Goal: Task Accomplishment & Management: Manage account settings

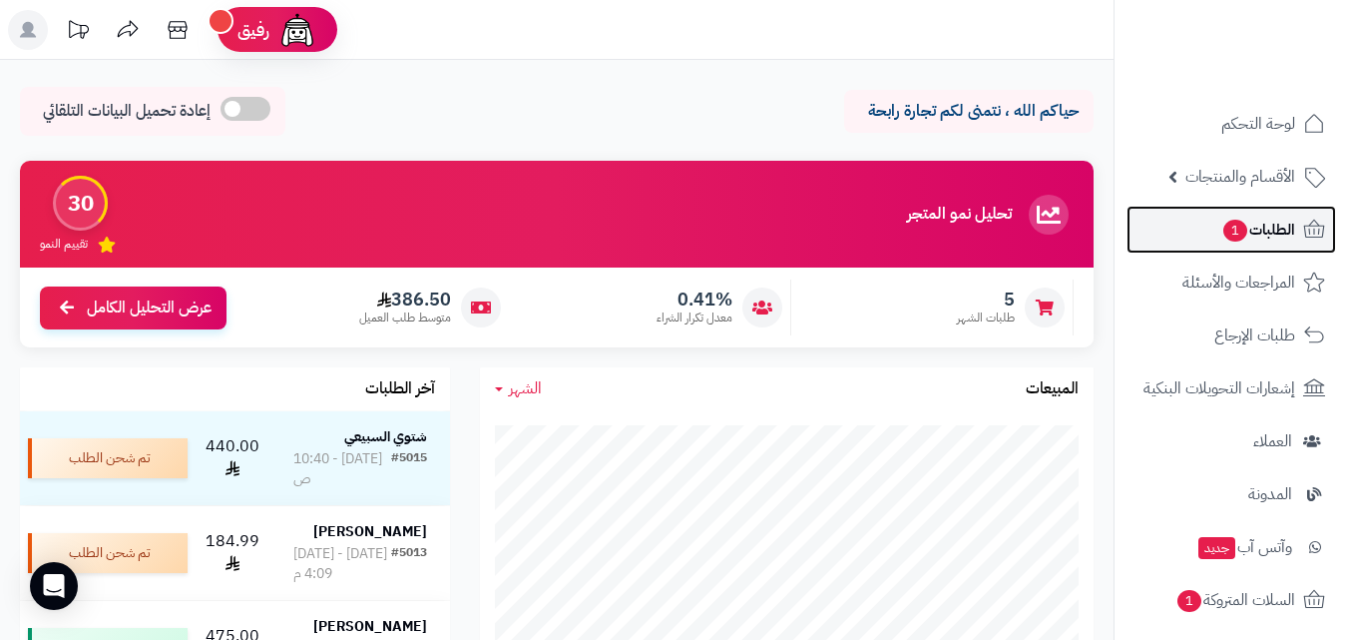
click at [1256, 238] on span "الطلبات 1" at bounding box center [1258, 230] width 74 height 28
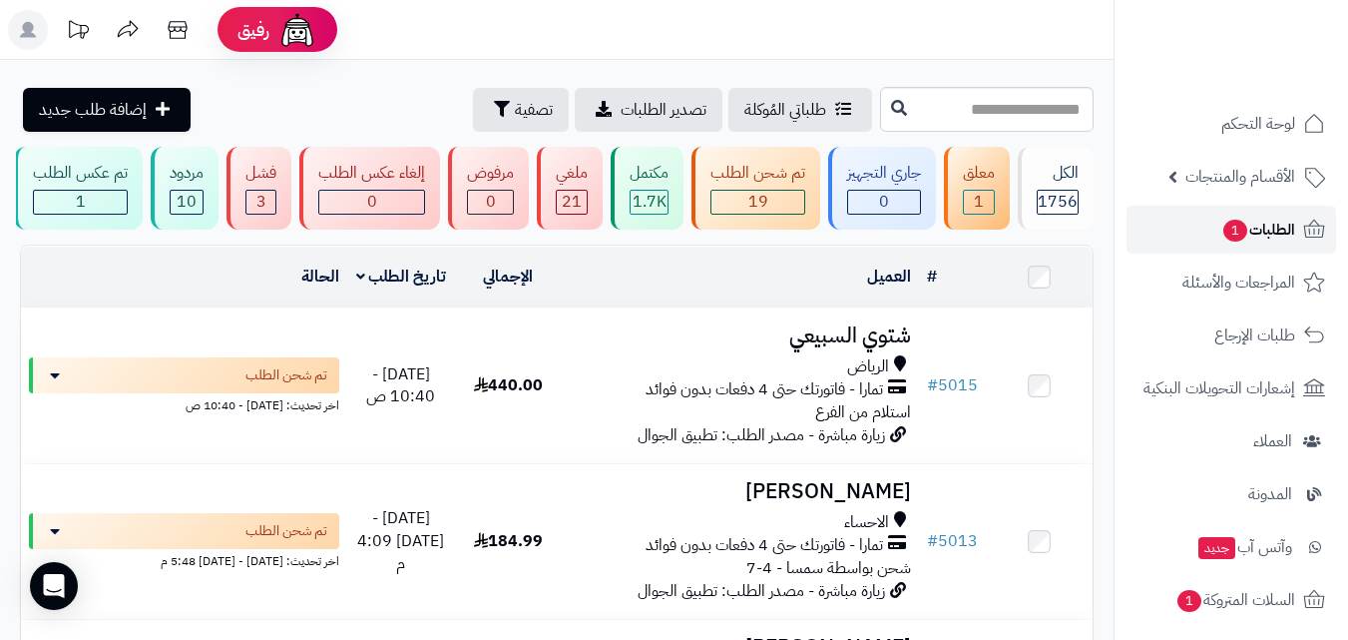
click at [1278, 230] on span "الطلبات 1" at bounding box center [1258, 230] width 74 height 28
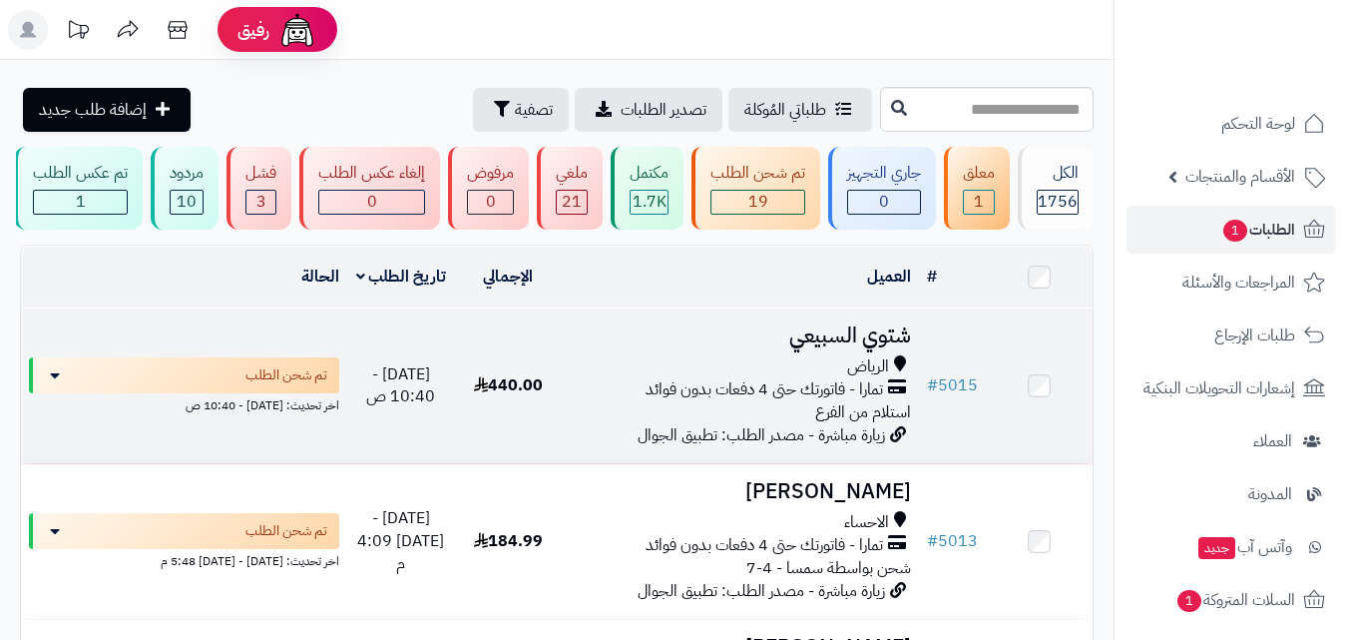
click at [875, 346] on h3 "شتوي السبيعي" at bounding box center [740, 335] width 341 height 23
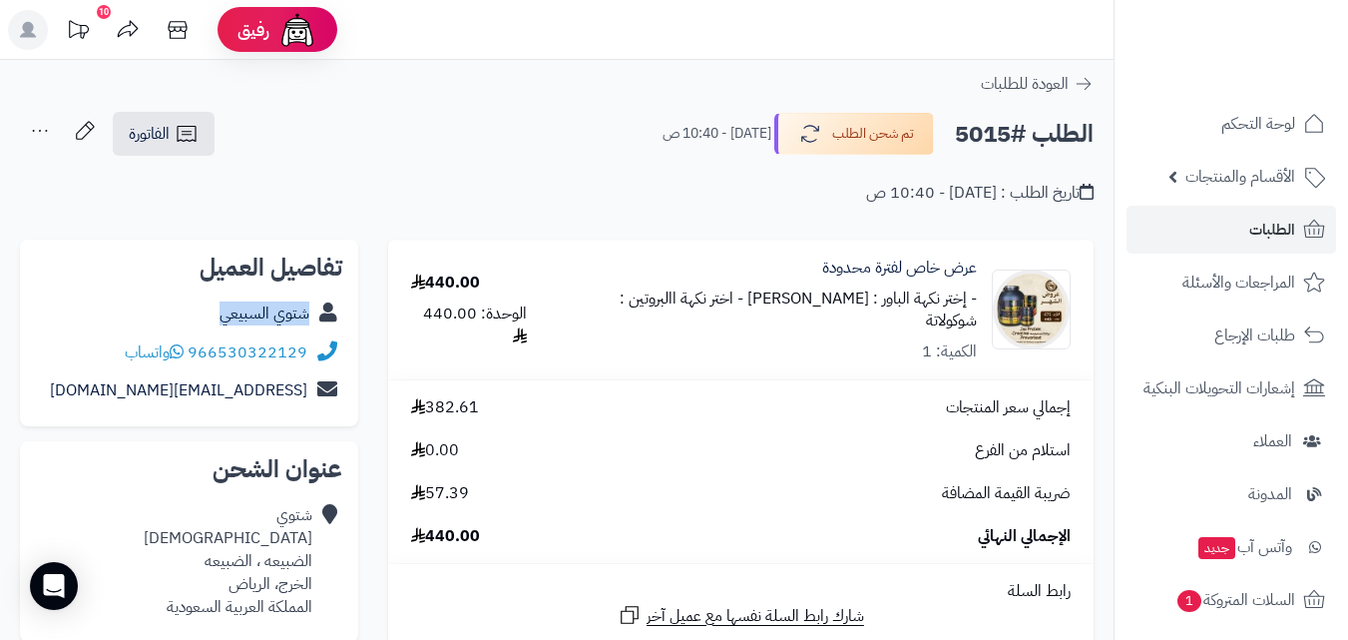
drag, startPoint x: 313, startPoint y: 316, endPoint x: 217, endPoint y: 322, distance: 97.0
click at [217, 322] on div "شتوي السبيعي" at bounding box center [189, 313] width 306 height 39
copy div "شتوي السبيعي"
drag, startPoint x: 311, startPoint y: 349, endPoint x: 196, endPoint y: 345, distance: 115.8
click at [196, 345] on div "966530322129 واتساب" at bounding box center [189, 352] width 306 height 39
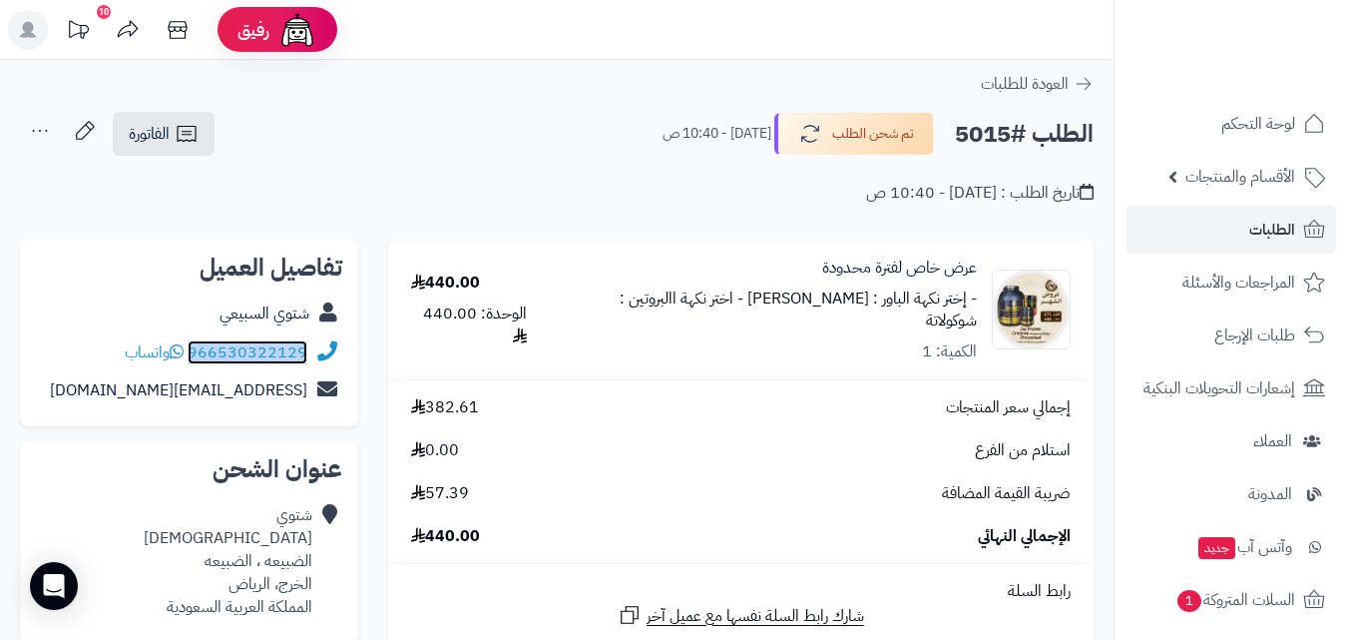
copy div "966530322129"
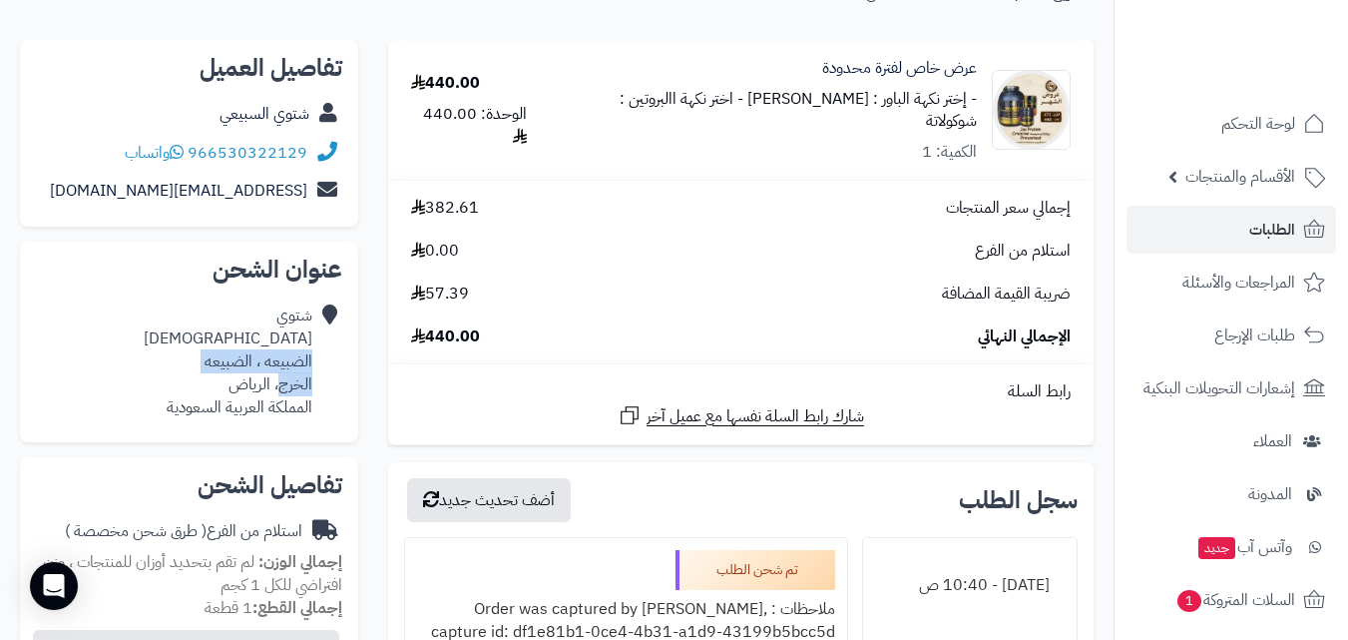
drag, startPoint x: 311, startPoint y: 364, endPoint x: 277, endPoint y: 387, distance: 41.0
click at [277, 387] on div "شتوي السبيعي الضبيعه ، الضبيعه الخرج، الرياض المملكة العربية السعودية" at bounding box center [228, 361] width 169 height 114
copy div "الضبيعه ، الضبيعه الخرج"
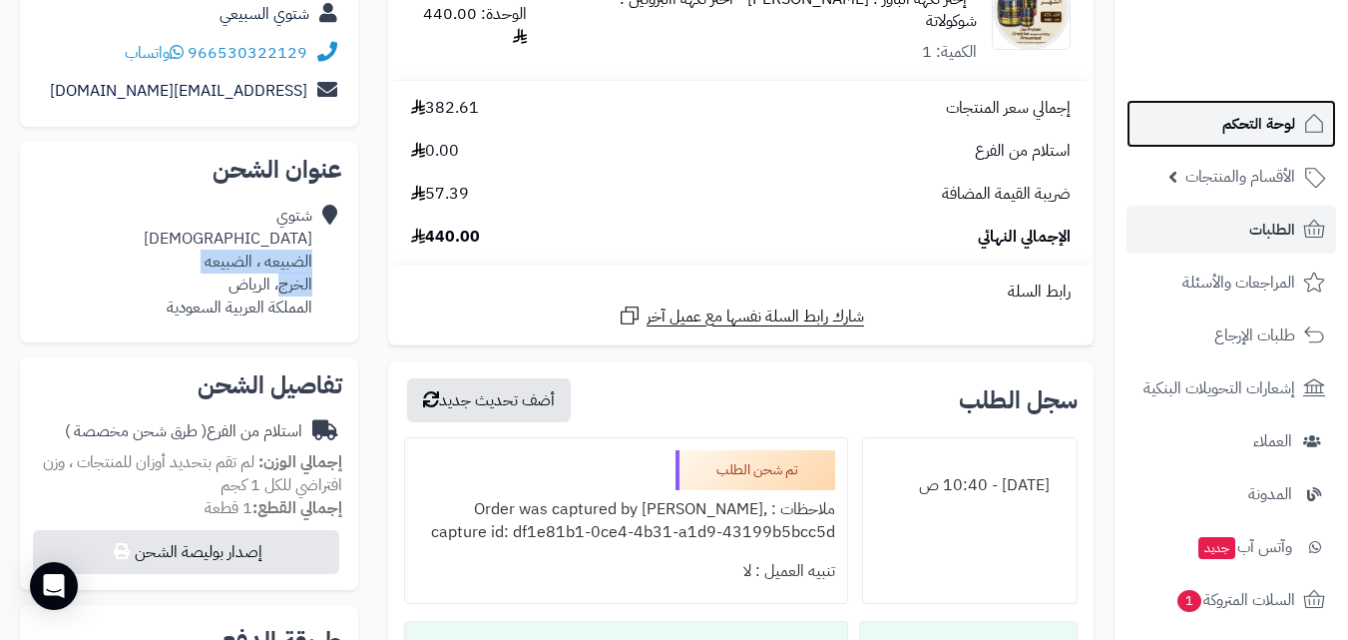
click at [1255, 129] on span "لوحة التحكم" at bounding box center [1258, 124] width 73 height 28
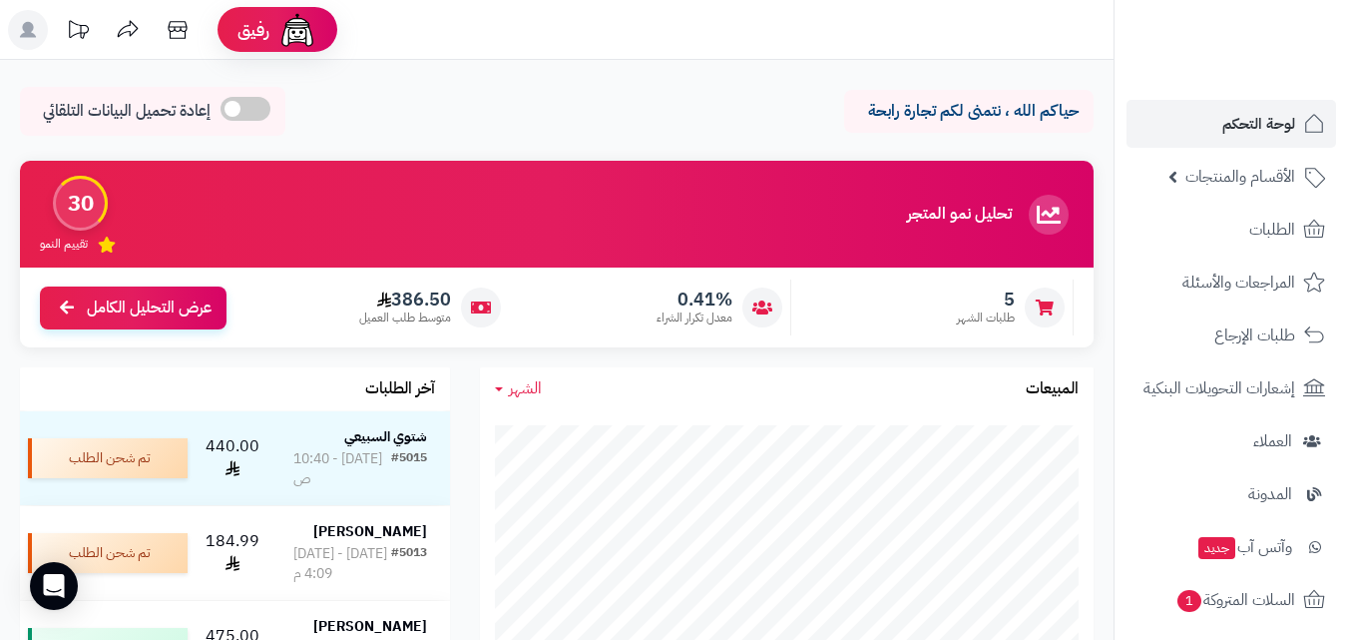
click at [627, 108] on div "حياكم الله ، نتمنى لكم تجارة رابحة إعادة تحميل البيانات التلقائي" at bounding box center [557, 116] width 1074 height 59
click at [29, 20] on rect at bounding box center [28, 30] width 40 height 40
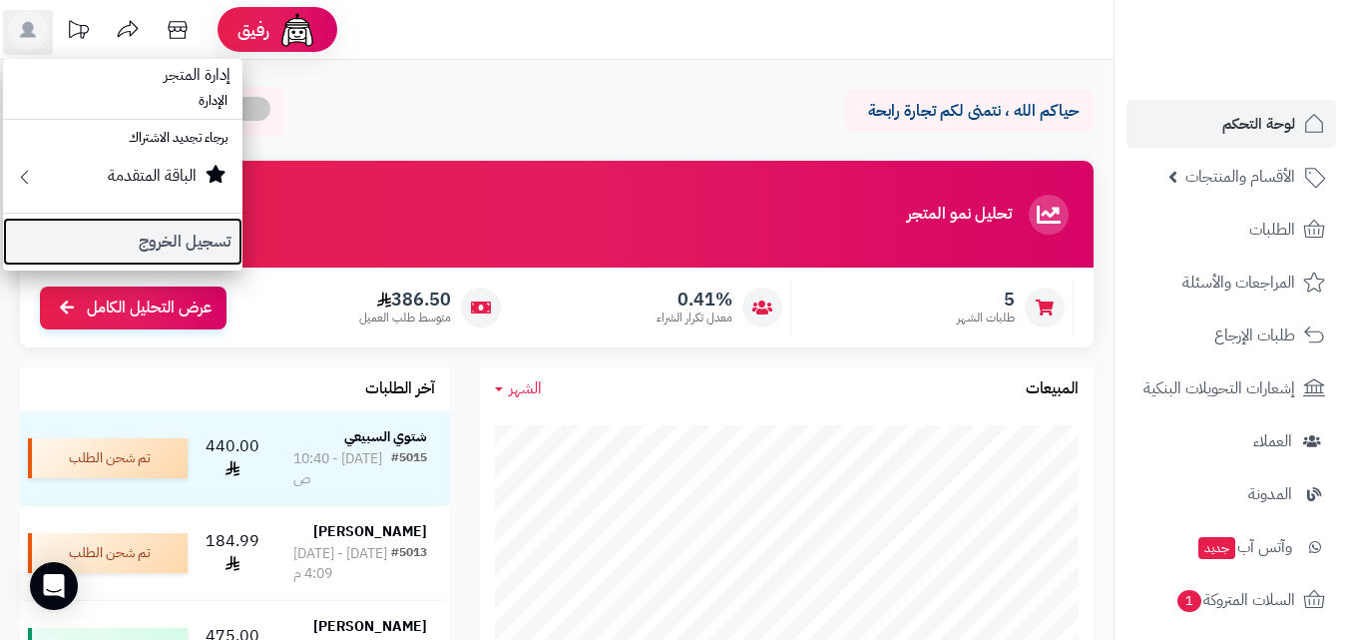
click at [175, 233] on link "تسجيل الخروج" at bounding box center [122, 242] width 239 height 48
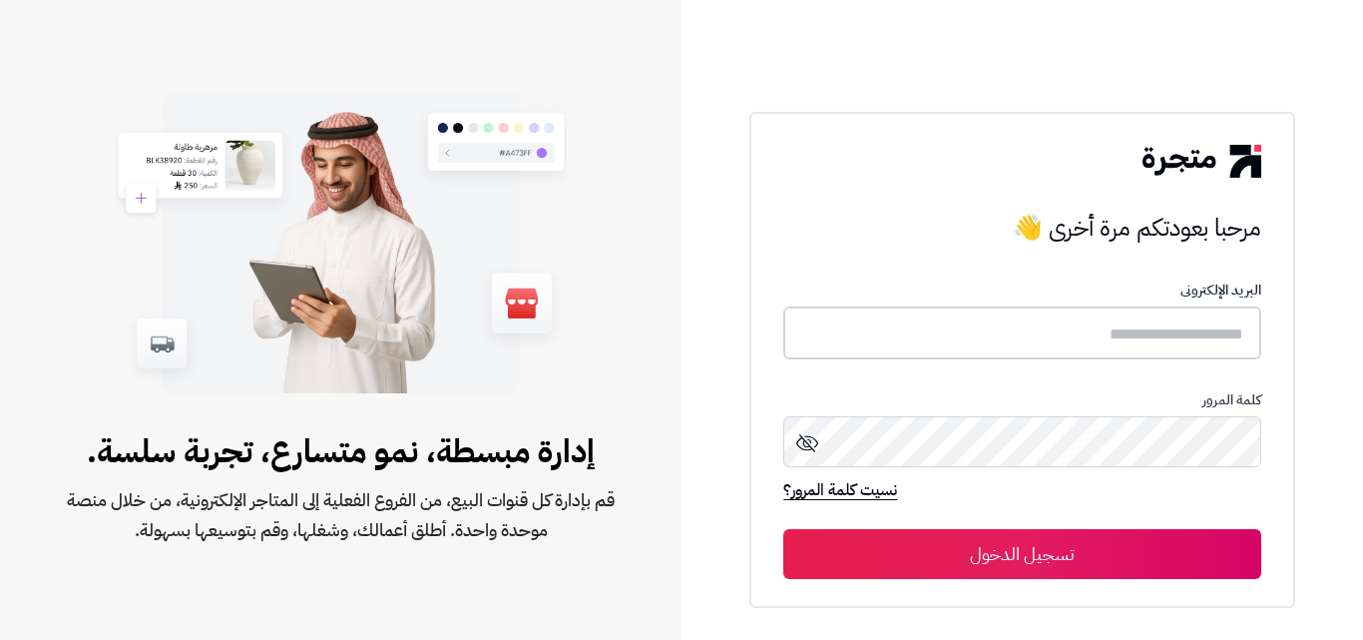
type input "**********"
click at [1142, 339] on input "**********" at bounding box center [1021, 332] width 477 height 53
click at [807, 434] on icon at bounding box center [807, 441] width 24 height 24
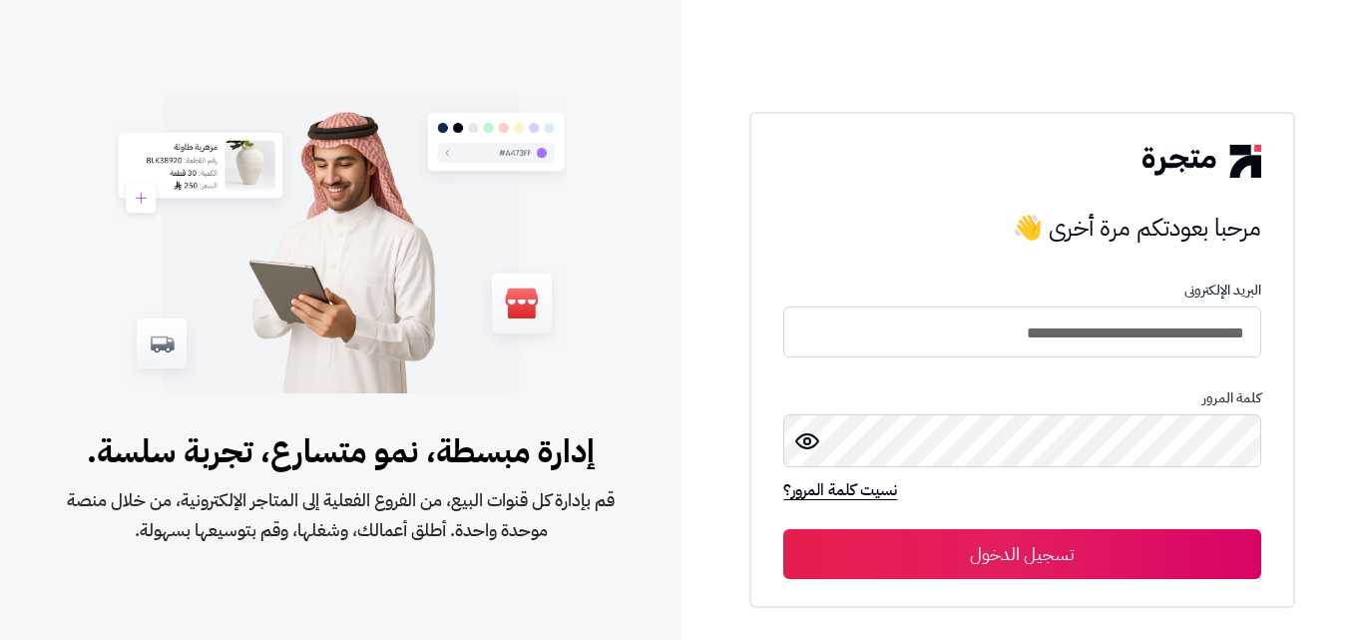
click at [992, 554] on button "تسجيل الدخول" at bounding box center [1021, 554] width 477 height 50
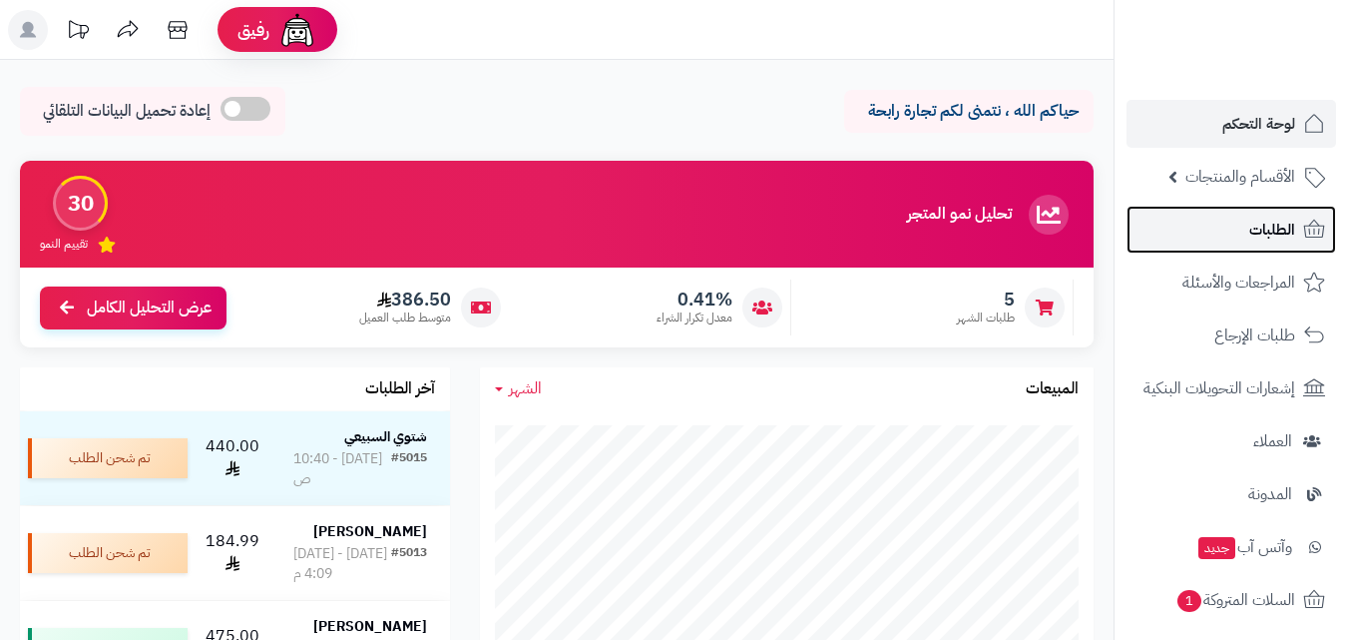
click at [1251, 229] on span "الطلبات" at bounding box center [1272, 230] width 46 height 28
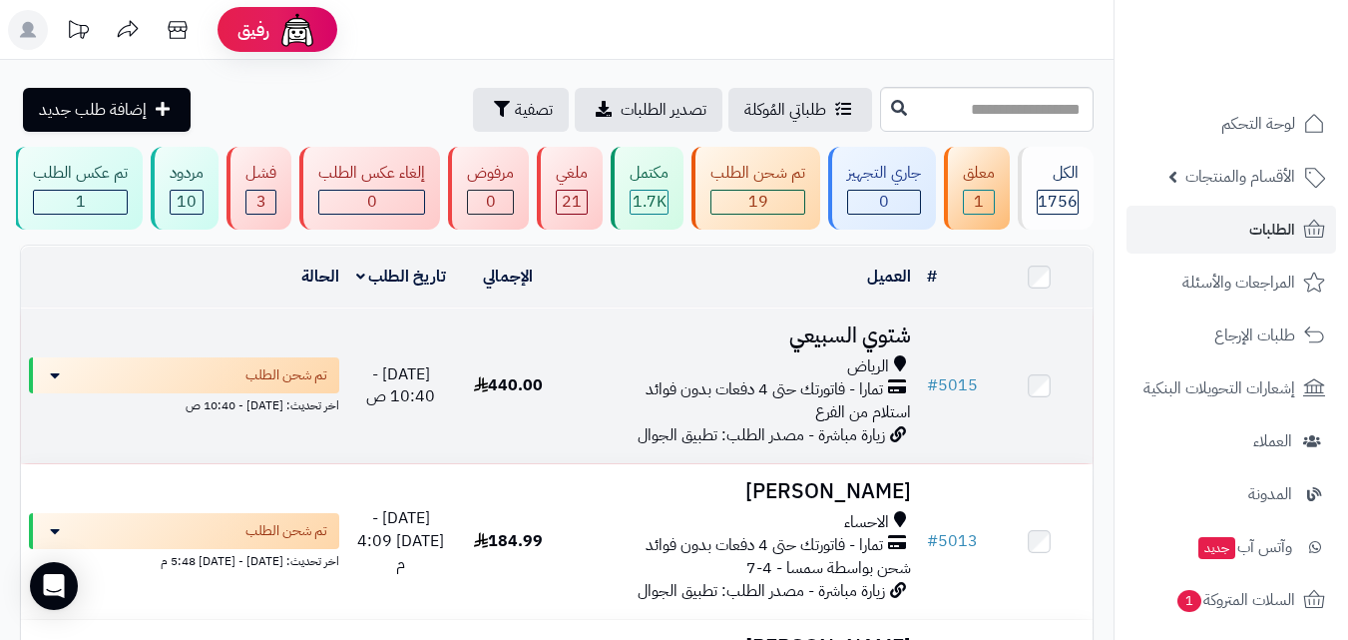
click at [821, 347] on h3 "شتوي السبيعي" at bounding box center [740, 335] width 341 height 23
